Goal: Find specific page/section: Find specific page/section

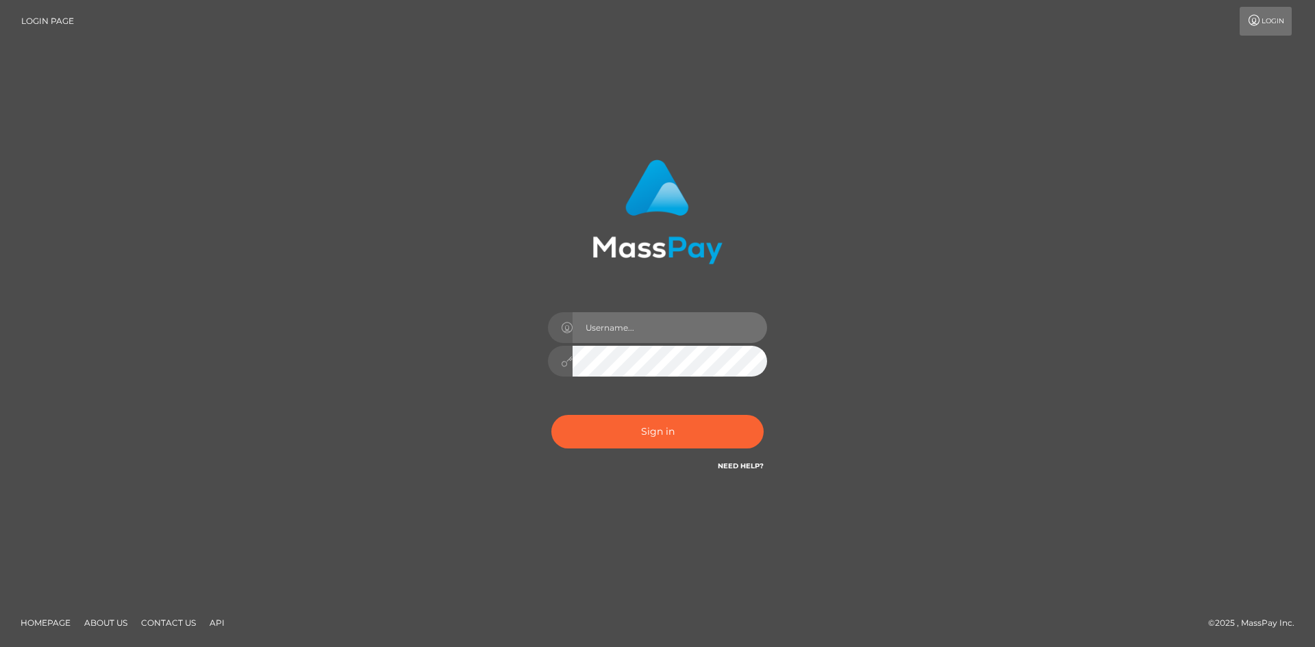
click at [618, 331] on input "text" at bounding box center [669, 327] width 194 height 31
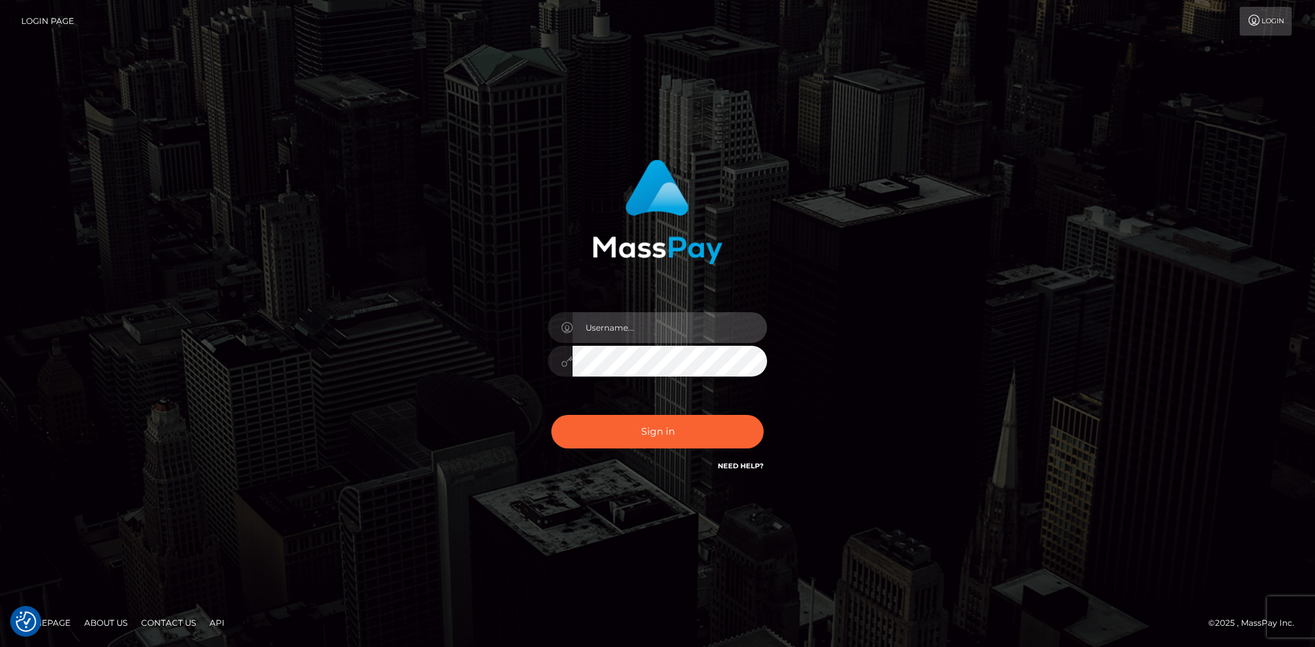
click at [618, 328] on input "text" at bounding box center [669, 327] width 194 height 31
type input "faisal_uplift"
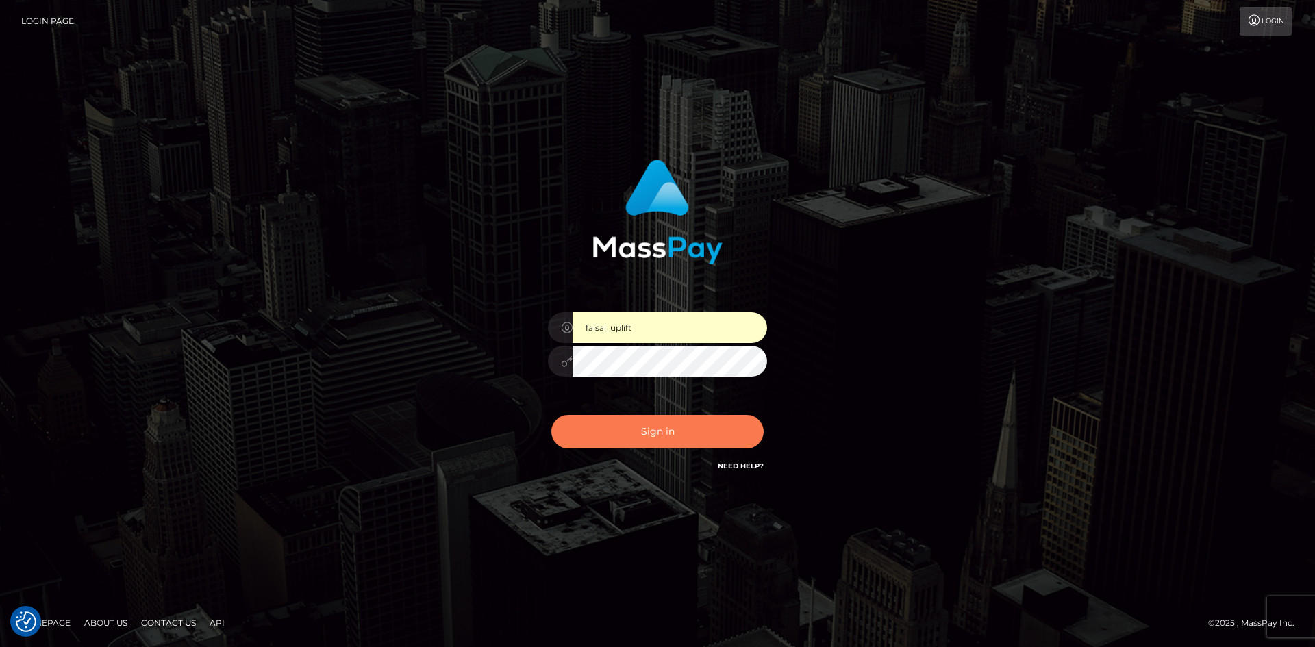
click at [683, 432] on button "Sign in" at bounding box center [657, 432] width 212 height 34
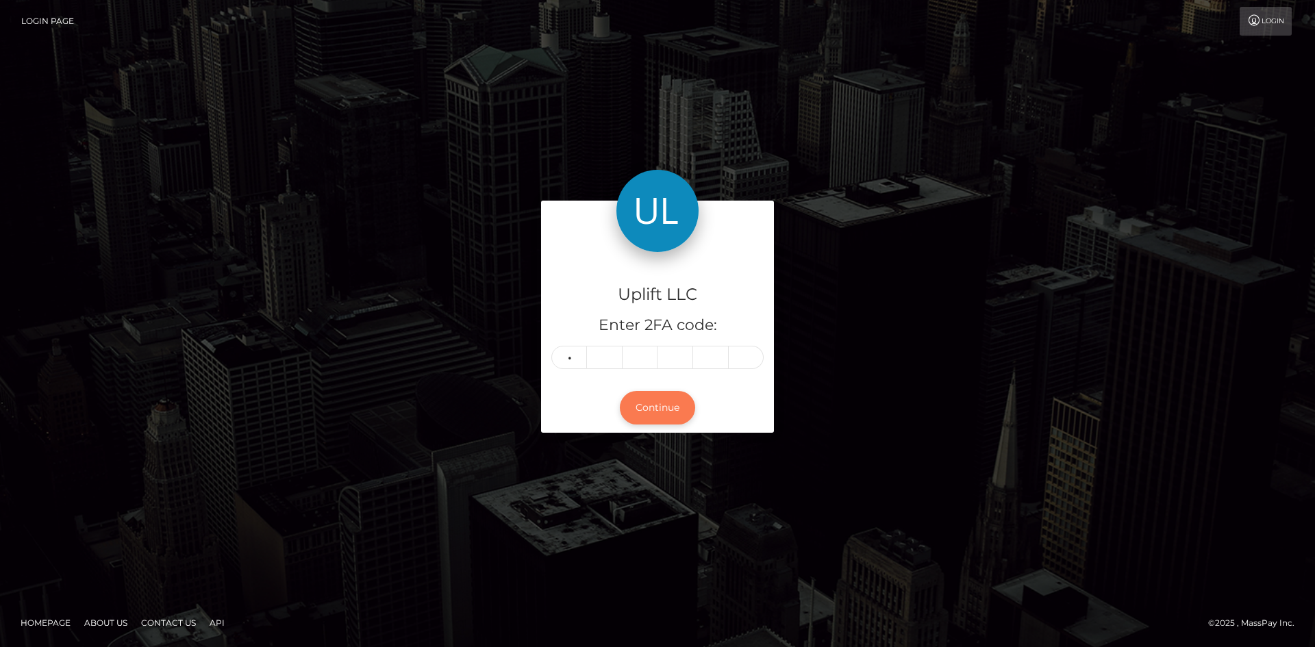
type input "4"
type input "7"
type input "6"
type input "3"
type input "0"
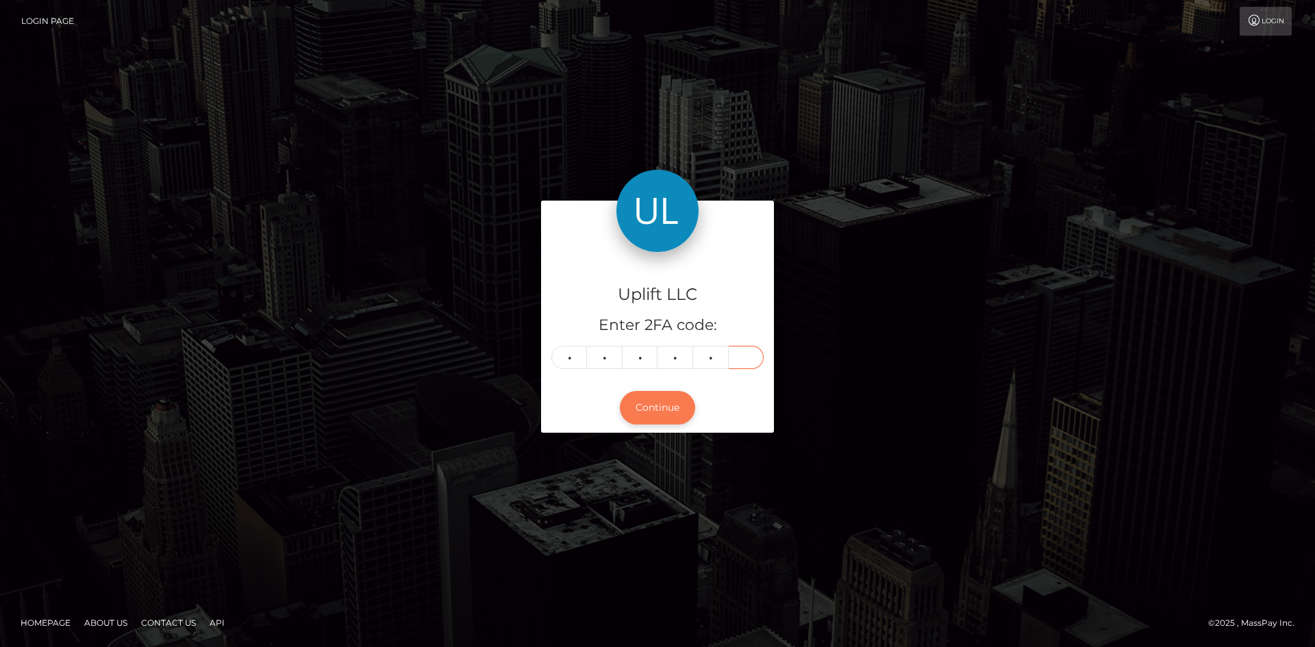
type input "4"
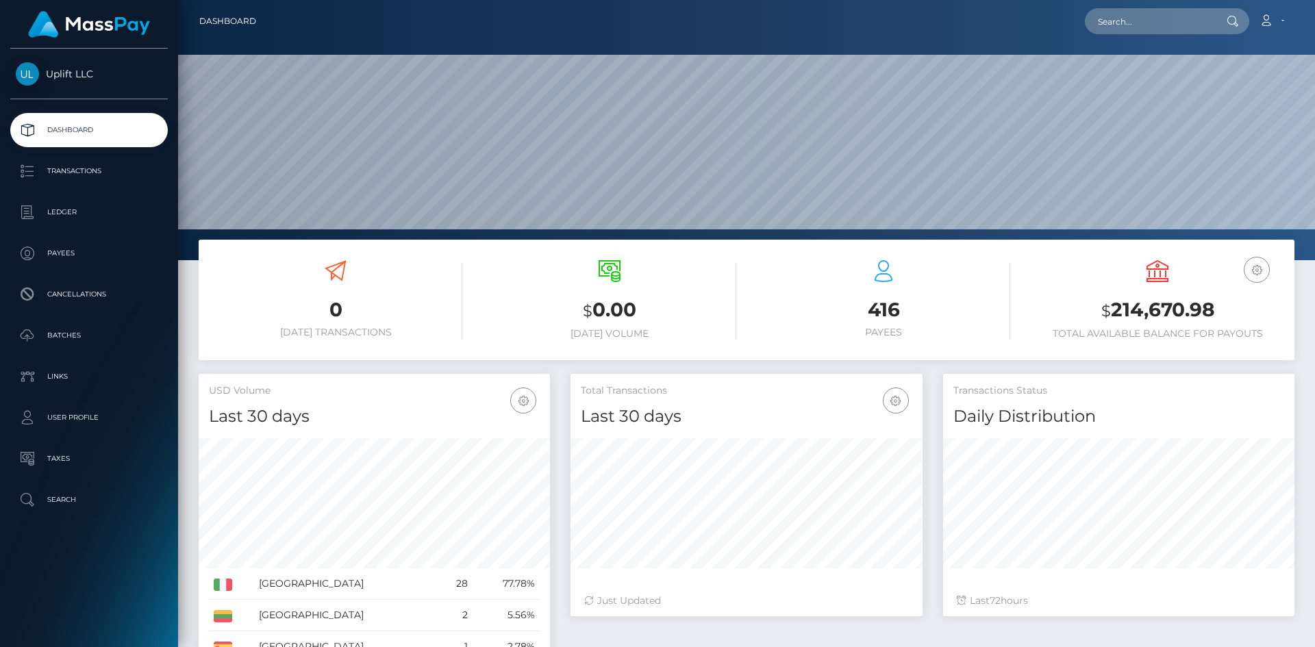
scroll to position [243, 352]
click at [76, 253] on p "Payees" at bounding box center [89, 253] width 147 height 21
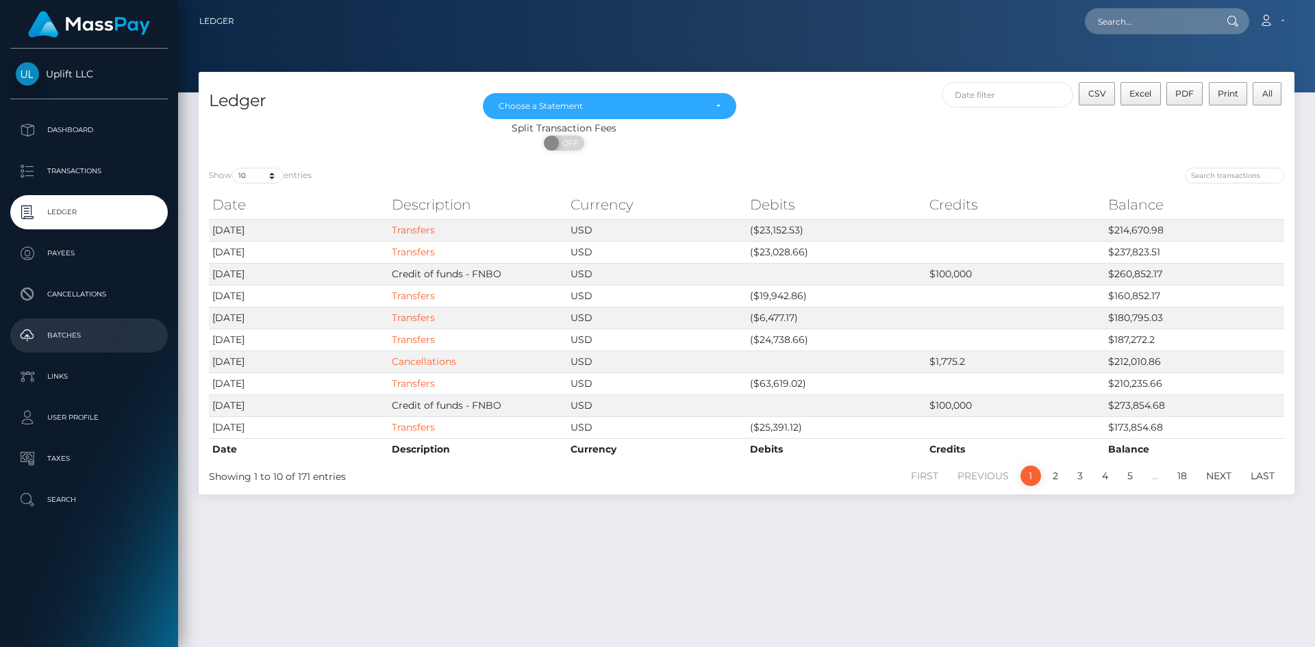
click at [81, 342] on p "Batches" at bounding box center [89, 335] width 147 height 21
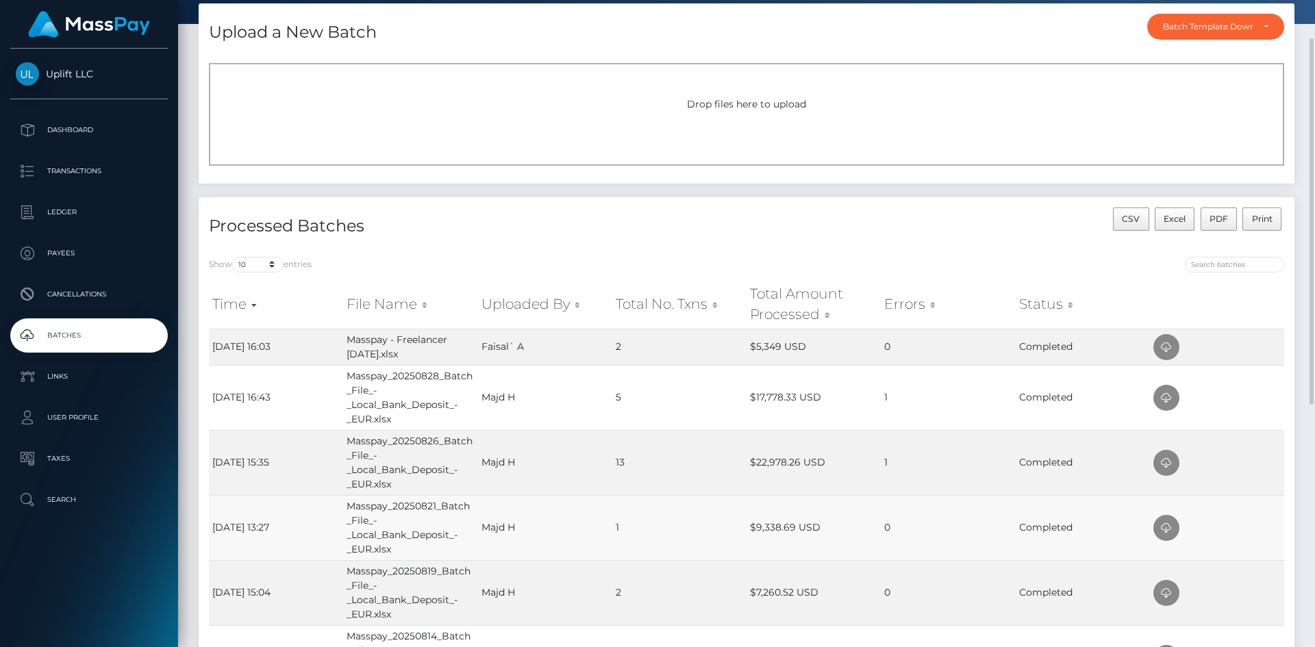
scroll to position [137, 0]
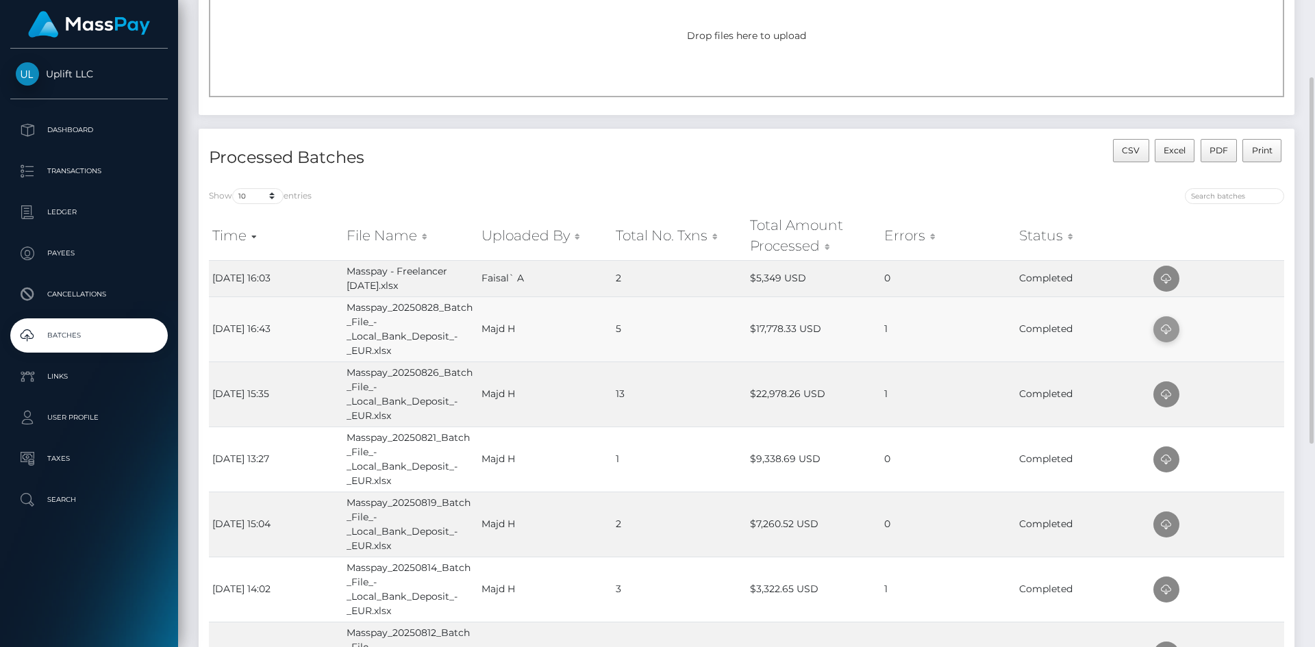
click at [1169, 327] on icon at bounding box center [1166, 329] width 16 height 17
